Goal: Share content: Share content

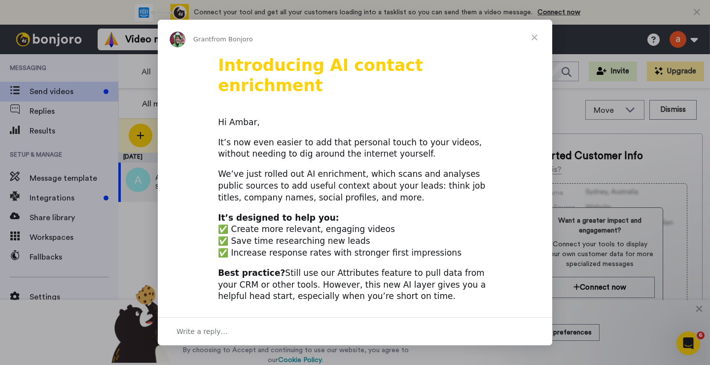
click at [535, 38] on span "Close" at bounding box center [534, 37] width 35 height 35
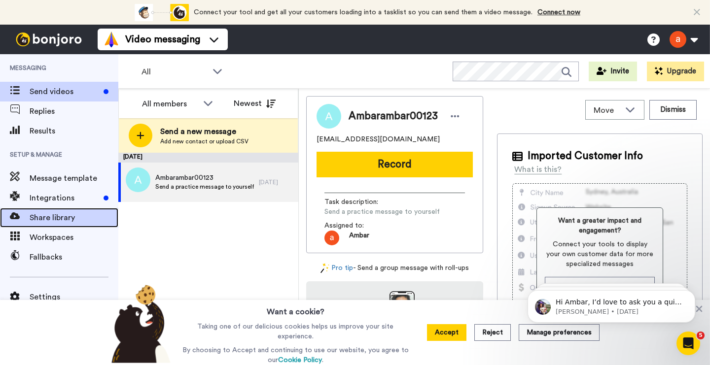
click at [43, 219] on span "Share library" at bounding box center [74, 218] width 89 height 12
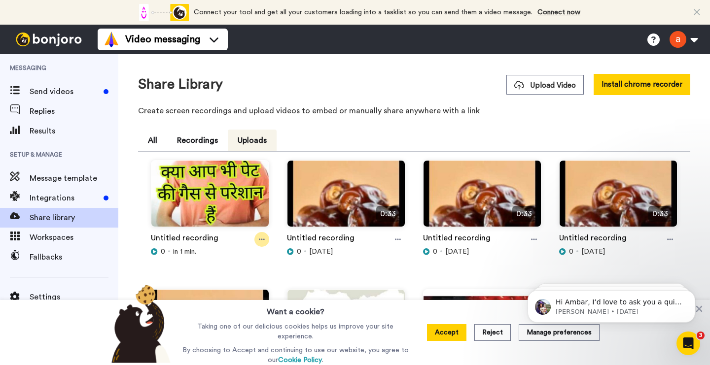
click at [259, 240] on icon at bounding box center [262, 239] width 6 height 1
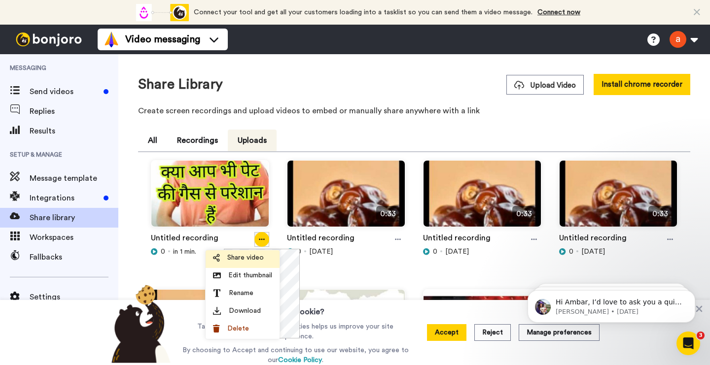
click at [250, 254] on span "Share video" at bounding box center [245, 258] width 36 height 10
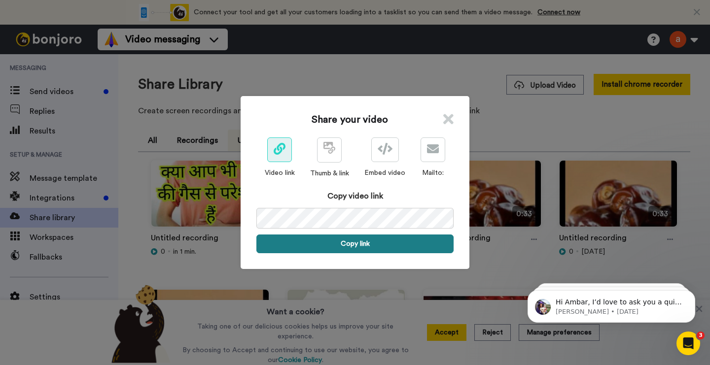
click at [353, 252] on button "Copy link" at bounding box center [354, 244] width 197 height 19
